Goal: Information Seeking & Learning: Learn about a topic

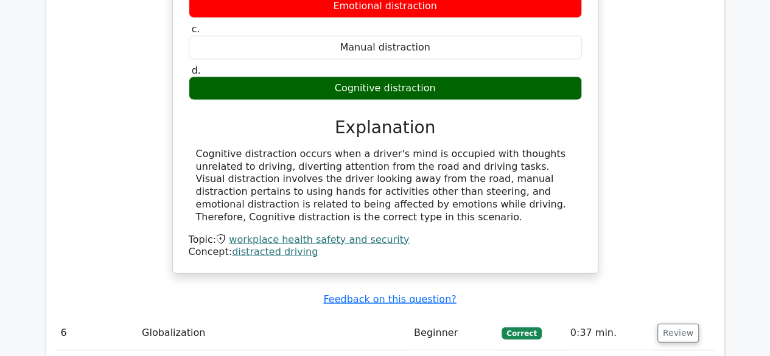
scroll to position [3529, 0]
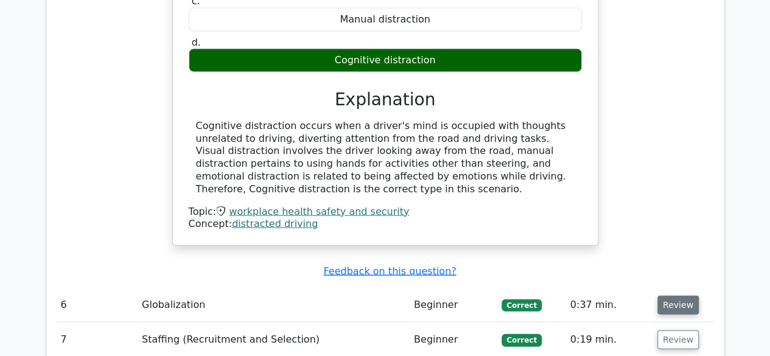
click at [663, 296] on button "Review" at bounding box center [677, 305] width 41 height 19
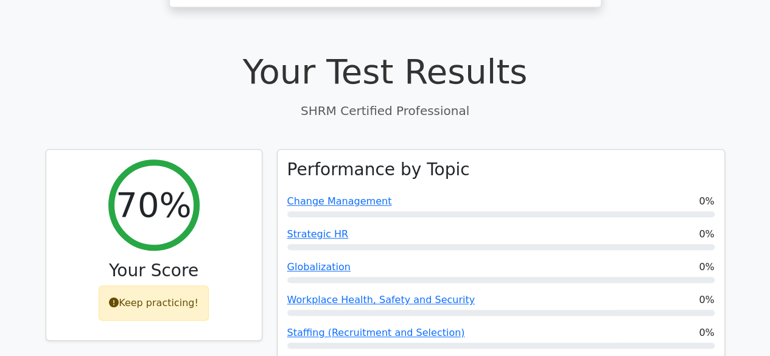
scroll to position [0, 0]
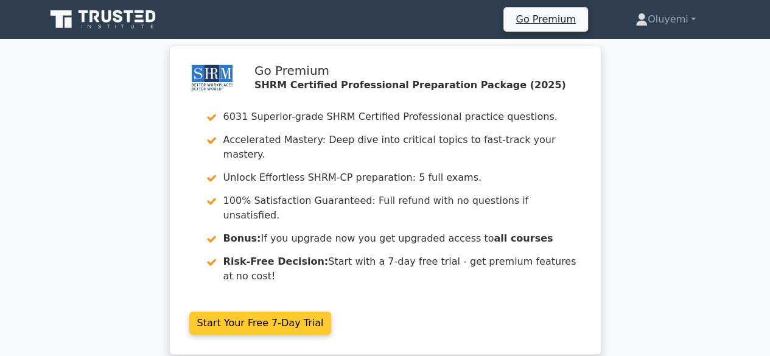
click at [265, 312] on link "Start Your Free 7-Day Trial" at bounding box center [260, 323] width 142 height 23
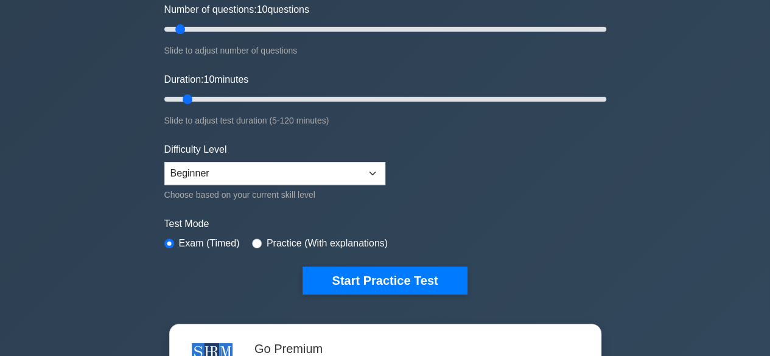
scroll to position [183, 0]
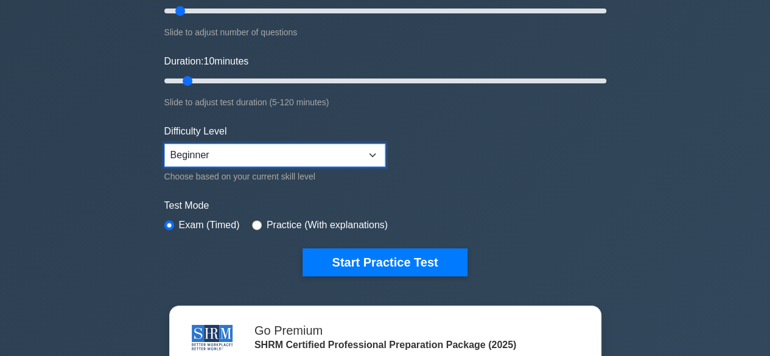
click at [373, 155] on select "Beginner Intermediate Expert" at bounding box center [274, 155] width 221 height 23
select select "expert"
click at [164, 144] on select "Beginner Intermediate Expert" at bounding box center [274, 155] width 221 height 23
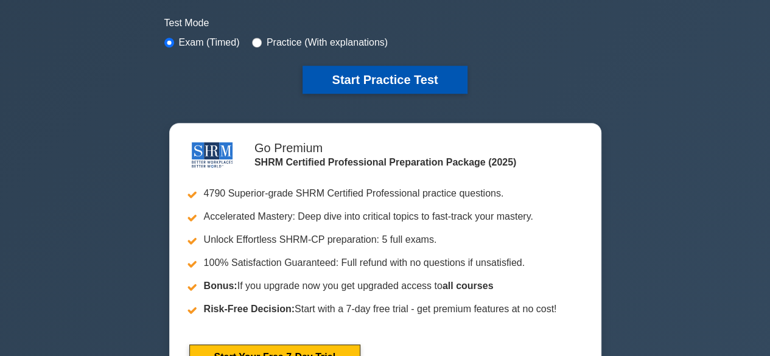
click at [381, 81] on button "Start Practice Test" at bounding box center [384, 80] width 164 height 28
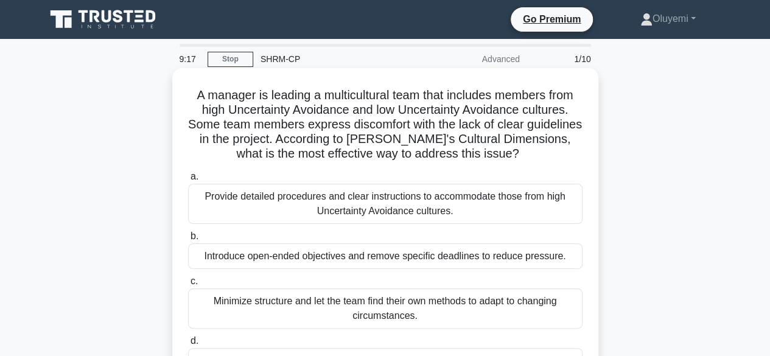
click at [294, 207] on div "Provide detailed procedures and clear instructions to accommodate those from hi…" at bounding box center [385, 204] width 394 height 40
click at [188, 181] on input "a. Provide detailed procedures and clear instructions to accommodate those from…" at bounding box center [188, 177] width 0 height 8
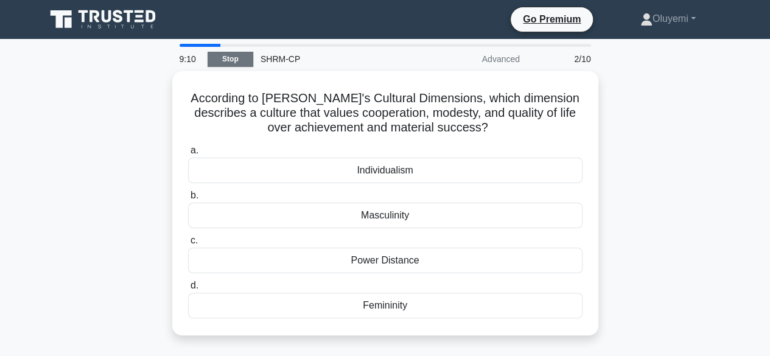
click at [231, 55] on link "Stop" at bounding box center [230, 59] width 46 height 15
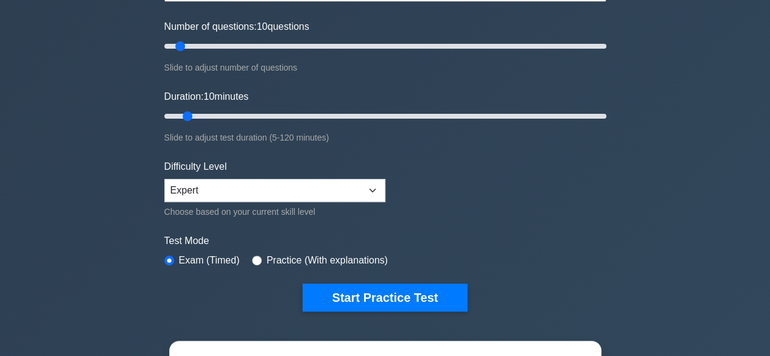
scroll to position [183, 0]
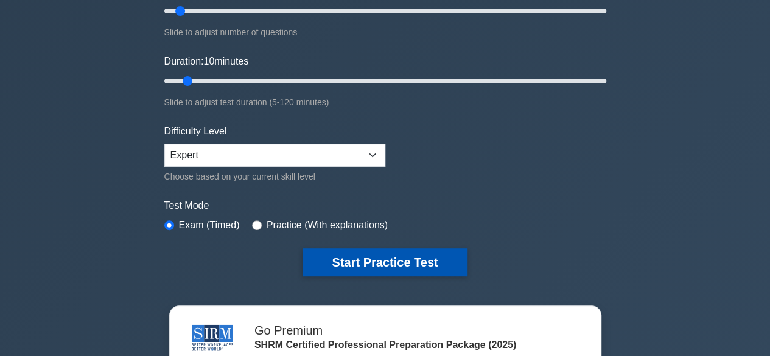
click at [348, 256] on button "Start Practice Test" at bounding box center [384, 262] width 164 height 28
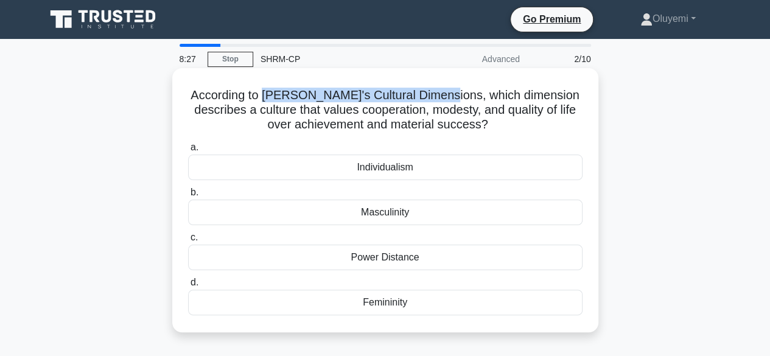
drag, startPoint x: 288, startPoint y: 97, endPoint x: 460, endPoint y: 99, distance: 171.6
click at [460, 99] on h5 "According to [PERSON_NAME]'s Cultural Dimensions, which dimension describes a c…" at bounding box center [385, 110] width 397 height 45
copy h5 "[PERSON_NAME]'s Cultural Dimensions,"
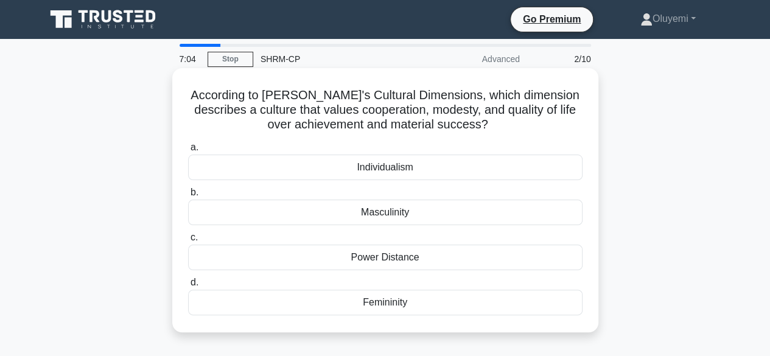
click at [383, 255] on div "Power Distance" at bounding box center [385, 258] width 394 height 26
click at [188, 242] on input "c. Power Distance" at bounding box center [188, 238] width 0 height 8
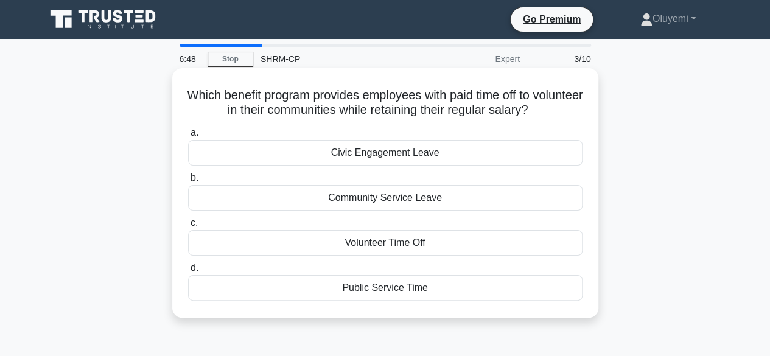
click at [356, 152] on div "Civic Engagement Leave" at bounding box center [385, 153] width 394 height 26
click at [188, 137] on input "a. Civic Engagement Leave" at bounding box center [188, 133] width 0 height 8
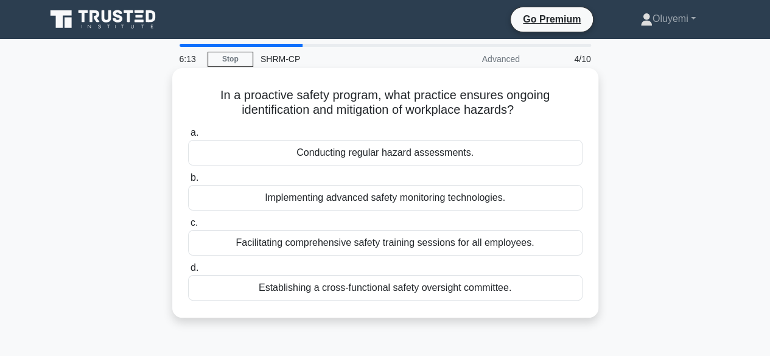
click at [375, 155] on div "Conducting regular hazard assessments." at bounding box center [385, 153] width 394 height 26
click at [188, 137] on input "a. Conducting regular hazard assessments." at bounding box center [188, 133] width 0 height 8
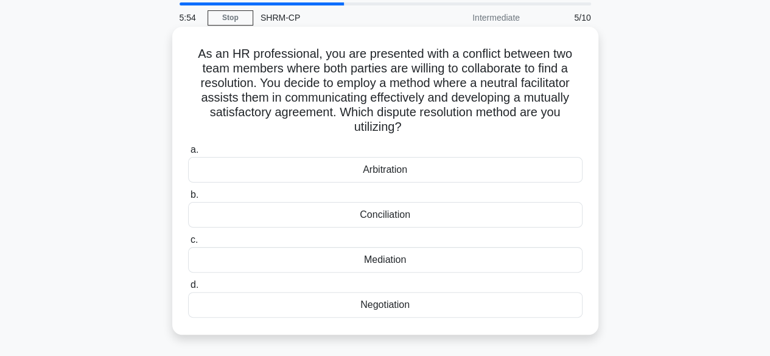
scroll to position [61, 0]
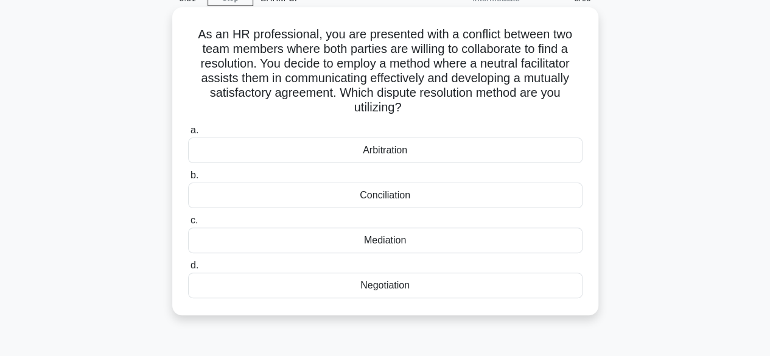
click at [387, 244] on div "Mediation" at bounding box center [385, 241] width 394 height 26
click at [188, 225] on input "c. Mediation" at bounding box center [188, 221] width 0 height 8
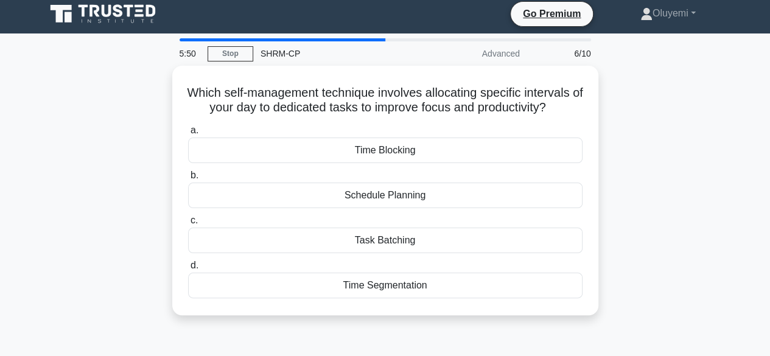
scroll to position [0, 0]
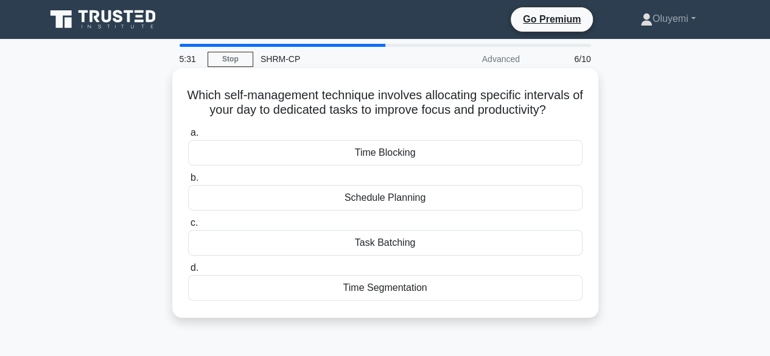
click at [369, 242] on div "Task Batching" at bounding box center [385, 243] width 394 height 26
click at [188, 227] on input "c. Task Batching" at bounding box center [188, 223] width 0 height 8
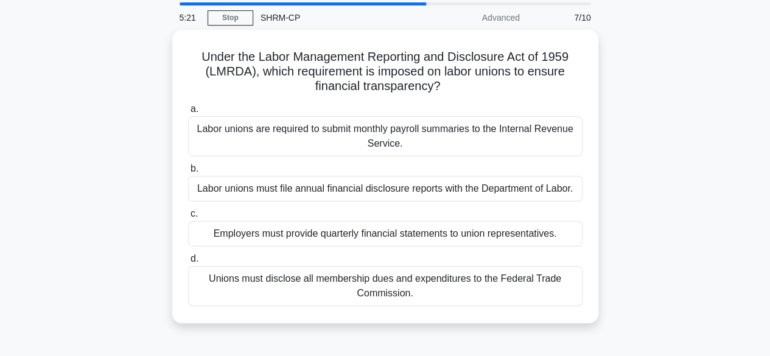
scroll to position [61, 0]
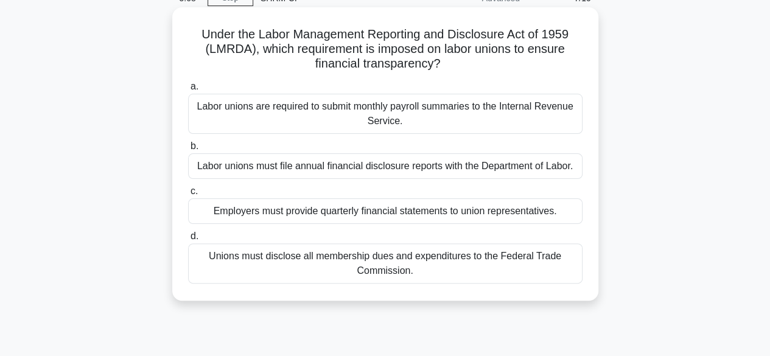
click at [324, 120] on div "Labor unions are required to submit monthly payroll summaries to the Internal R…" at bounding box center [385, 114] width 394 height 40
click at [188, 91] on input "a. Labor unions are required to submit monthly payroll summaries to the Interna…" at bounding box center [188, 87] width 0 height 8
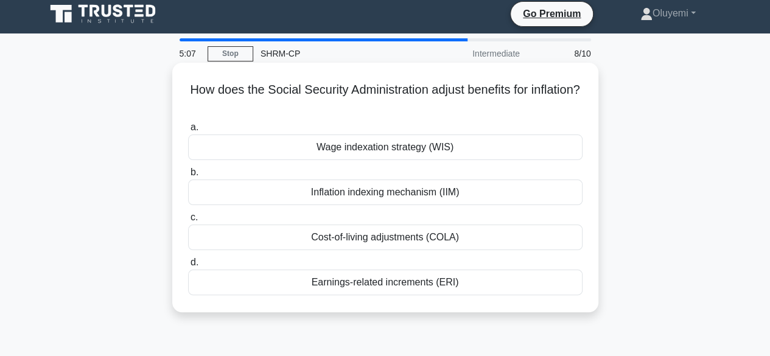
scroll to position [0, 0]
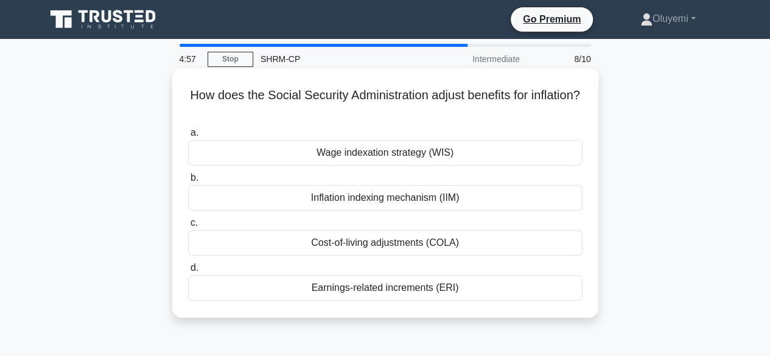
click at [342, 244] on div "Cost-of-living adjustments (COLA)" at bounding box center [385, 243] width 394 height 26
click at [188, 227] on input "c. Cost-of-living adjustments (COLA)" at bounding box center [188, 223] width 0 height 8
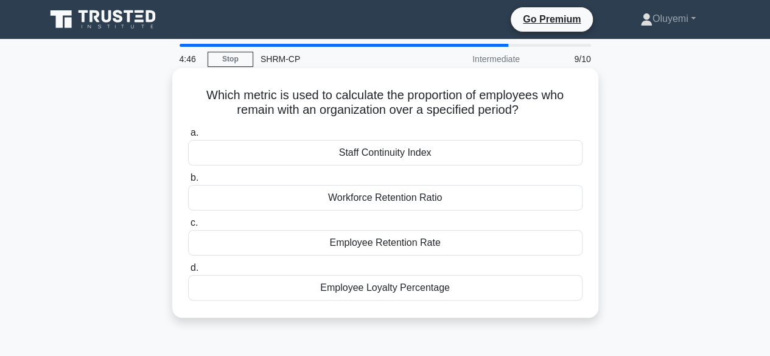
click at [357, 241] on div "Employee Retention Rate" at bounding box center [385, 243] width 394 height 26
click at [188, 227] on input "c. Employee Retention Rate" at bounding box center [188, 223] width 0 height 8
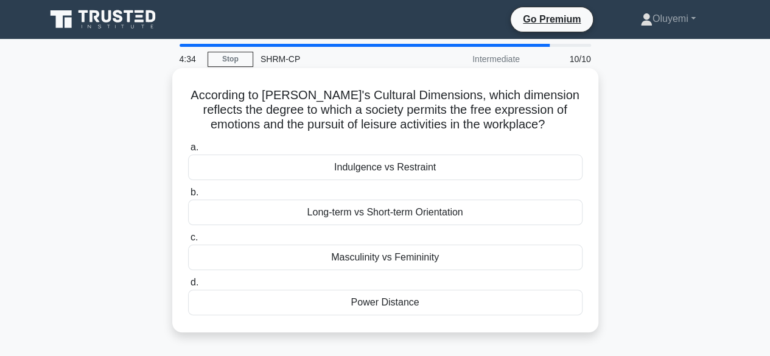
click at [376, 176] on div "Indulgence vs Restraint" at bounding box center [385, 168] width 394 height 26
click at [188, 151] on input "a. Indulgence vs Restraint" at bounding box center [188, 148] width 0 height 8
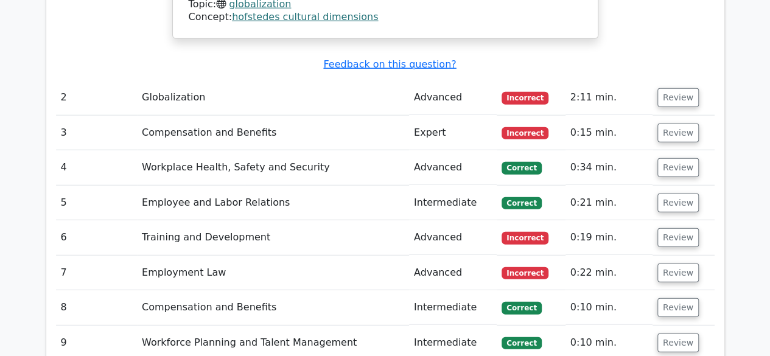
scroll to position [1460, 0]
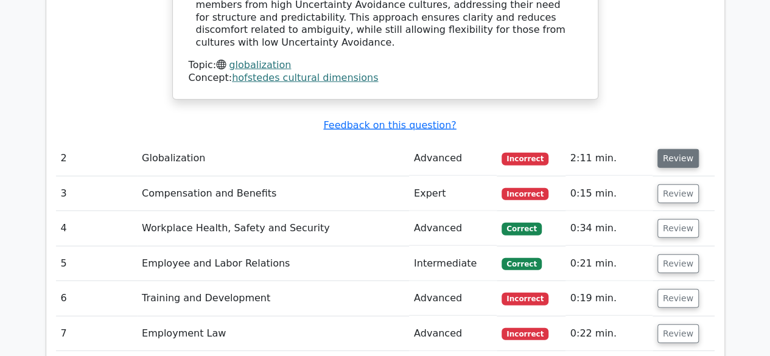
click at [678, 149] on button "Review" at bounding box center [677, 158] width 41 height 19
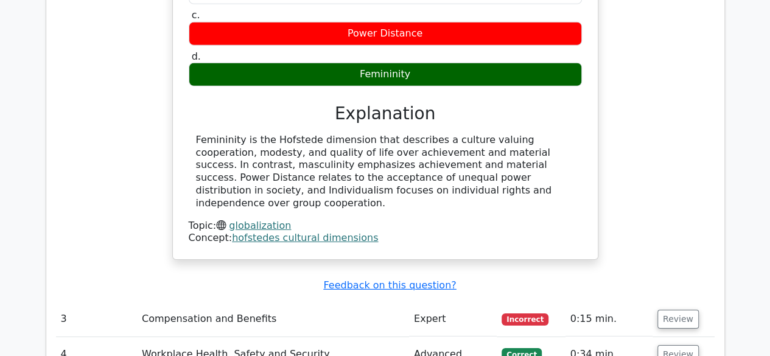
scroll to position [1886, 0]
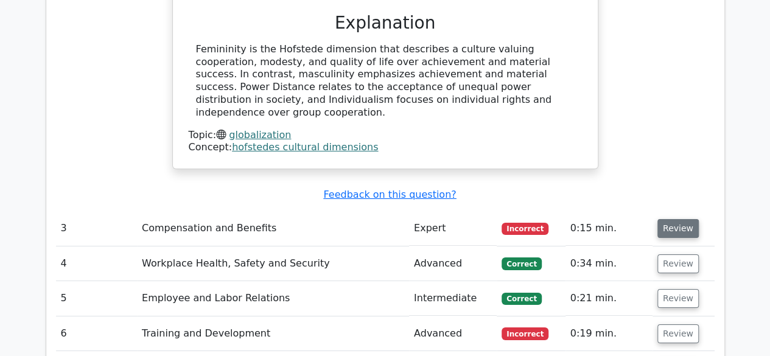
click at [678, 219] on button "Review" at bounding box center [677, 228] width 41 height 19
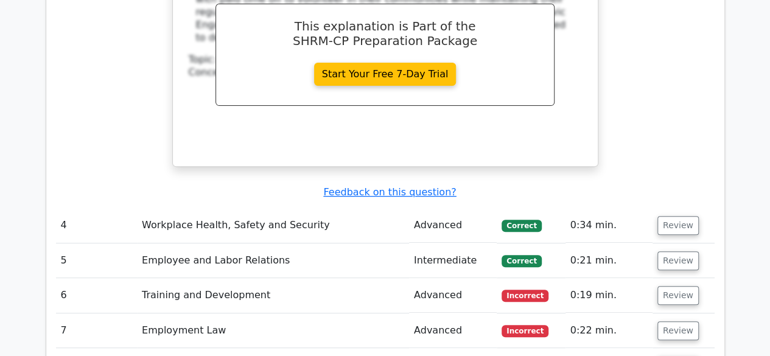
scroll to position [2434, 0]
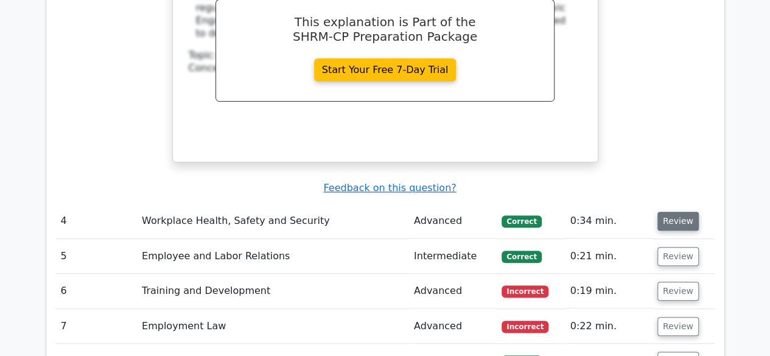
click at [677, 212] on button "Review" at bounding box center [677, 221] width 41 height 19
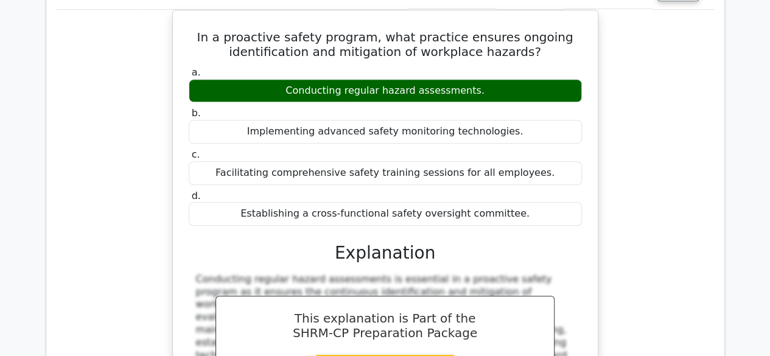
scroll to position [2799, 0]
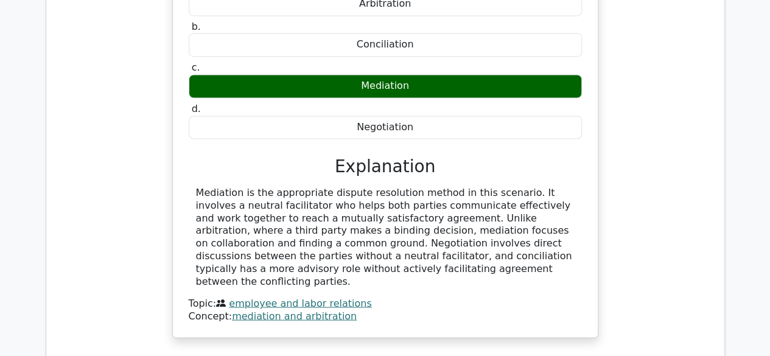
scroll to position [3346, 0]
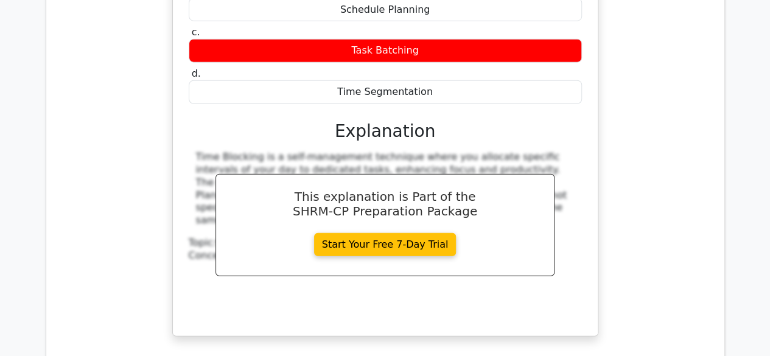
scroll to position [3894, 0]
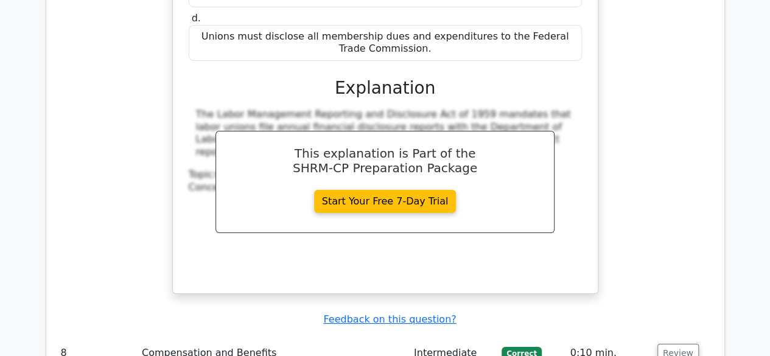
scroll to position [4563, 0]
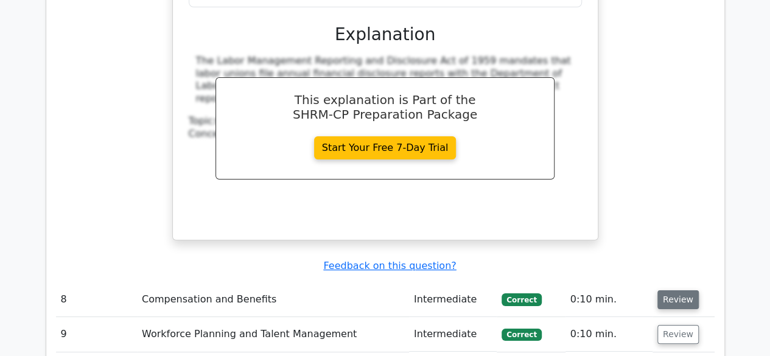
click at [666, 290] on button "Review" at bounding box center [677, 299] width 41 height 19
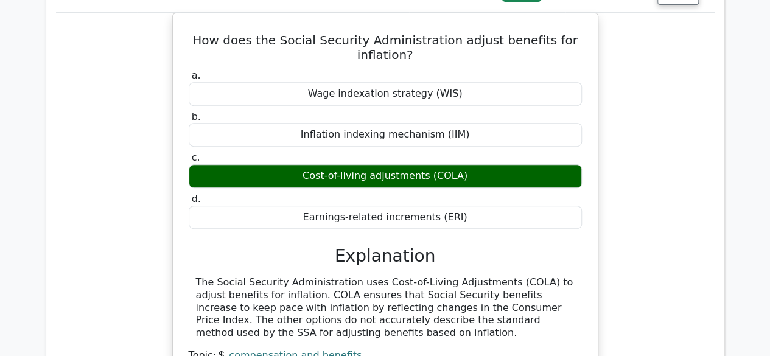
scroll to position [4928, 0]
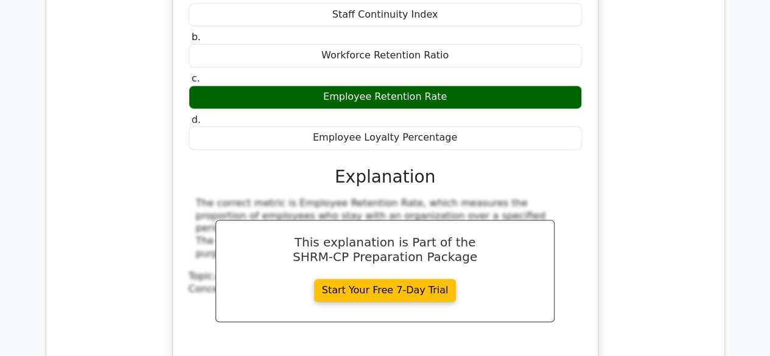
scroll to position [5476, 0]
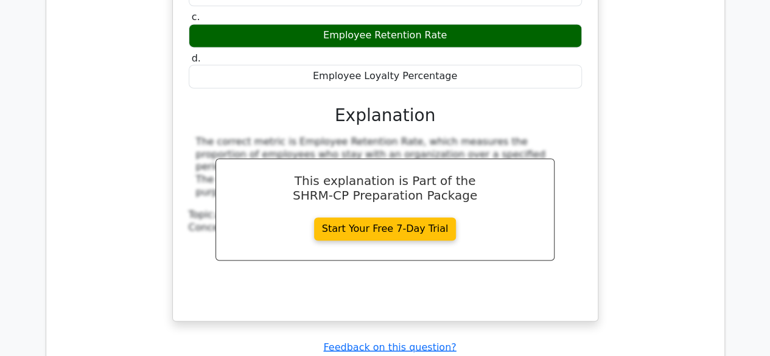
scroll to position [5415, 0]
